Goal: Task Accomplishment & Management: Manage account settings

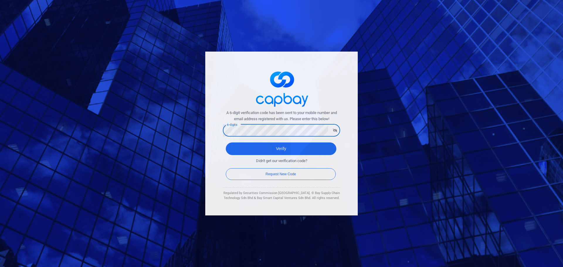
click at [188, 126] on div "A 6-digit verification code has been sent to your mobile number and email addre…" at bounding box center [281, 133] width 563 height 267
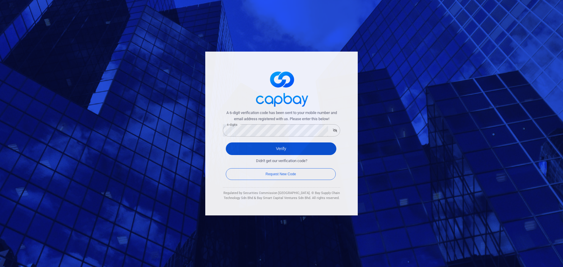
click at [283, 143] on button "Verify" at bounding box center [281, 148] width 110 height 13
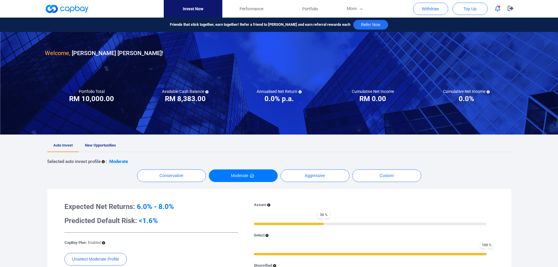
scroll to position [49, 0]
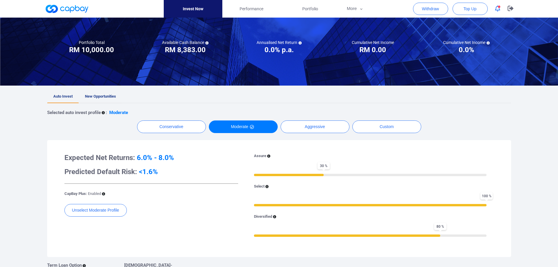
click at [115, 96] on span "New Opportunities" at bounding box center [100, 96] width 31 height 4
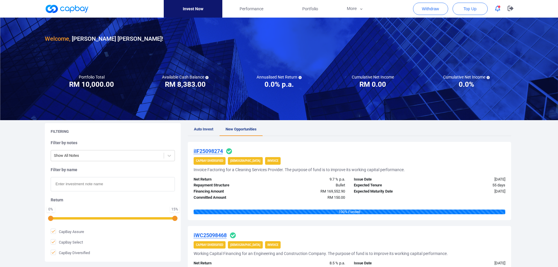
click at [548, 11] on div at bounding box center [279, 13] width 558 height 26
click at [547, 11] on div at bounding box center [279, 13] width 558 height 26
click at [313, 9] on span "Portfolio" at bounding box center [310, 9] width 16 height 6
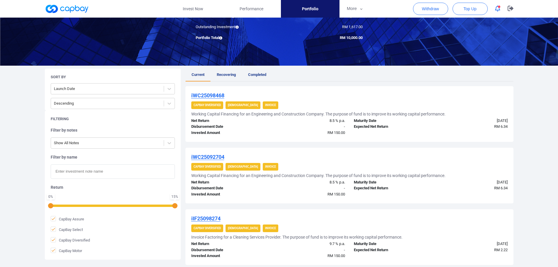
scroll to position [7, 0]
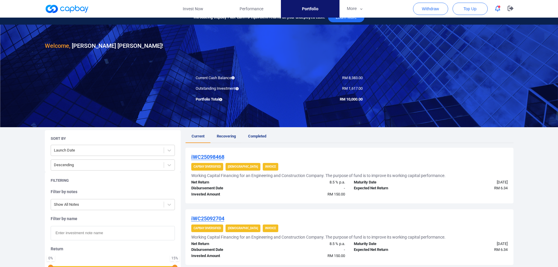
click at [225, 135] on span "Recovering" at bounding box center [226, 136] width 19 height 4
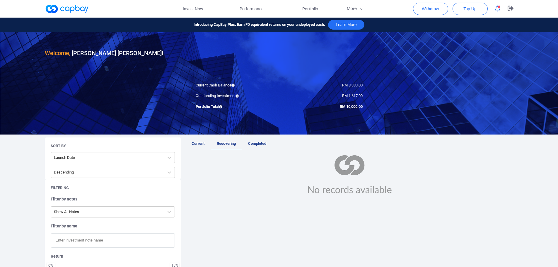
click at [496, 9] on icon "button" at bounding box center [497, 9] width 5 height 6
click at [543, 204] on div "Welcome, [PERSON_NAME] [PERSON_NAME] ! Current Cash Balance RM 8,383.00 Outstan…" at bounding box center [279, 187] width 558 height 311
click at [199, 146] on link "Current" at bounding box center [197, 143] width 25 height 13
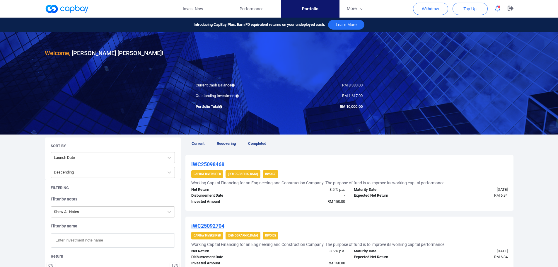
click at [500, 11] on icon "button" at bounding box center [497, 9] width 5 height 6
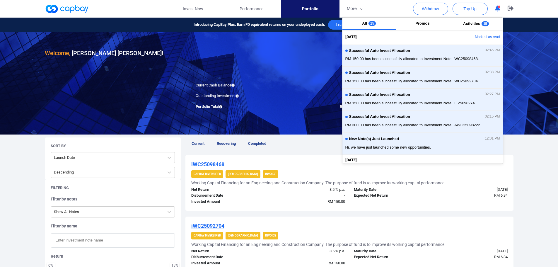
click at [500, 11] on icon "button" at bounding box center [497, 9] width 5 height 6
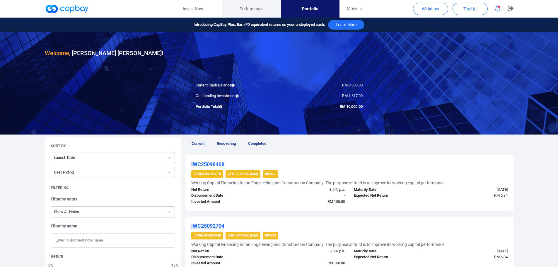
click at [257, 7] on span "Performance" at bounding box center [252, 9] width 24 height 6
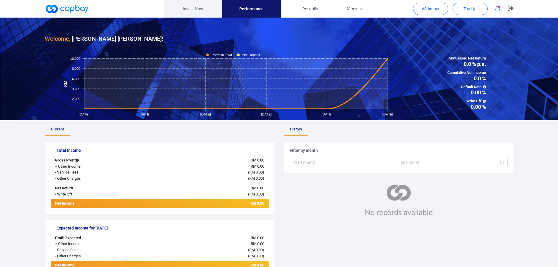
click at [190, 7] on link "Invest Now" at bounding box center [193, 9] width 59 height 18
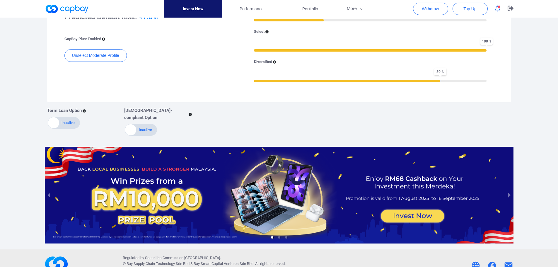
scroll to position [208, 0]
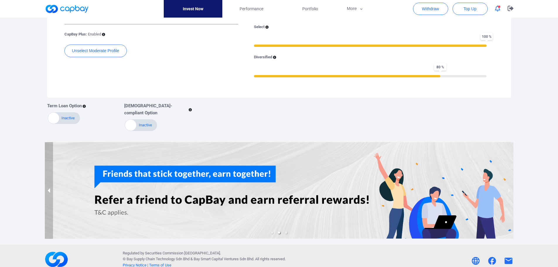
click at [48, 187] on button "previous slide / item" at bounding box center [49, 190] width 8 height 97
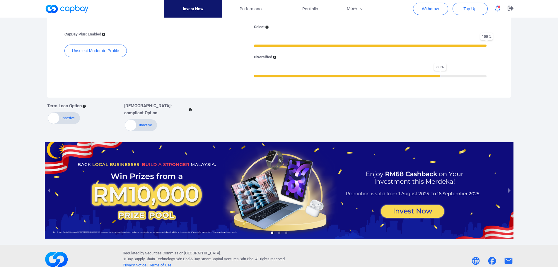
click at [152, 174] on div at bounding box center [279, 190] width 469 height 97
